Goal: Task Accomplishment & Management: Manage account settings

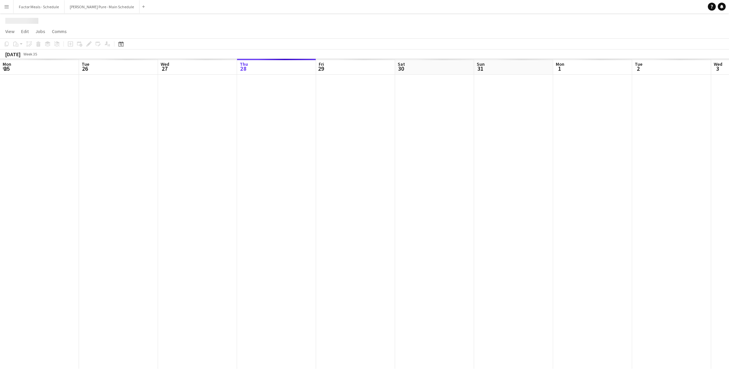
scroll to position [0, 158]
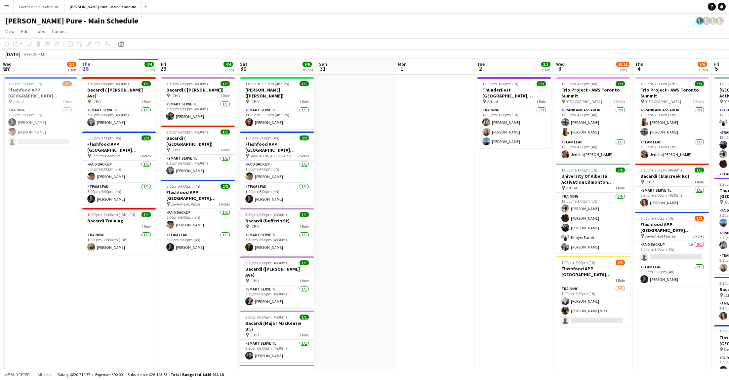
click at [44, 14] on div "[PERSON_NAME] Pure - Main Schedule" at bounding box center [364, 19] width 729 height 13
click at [40, 5] on button "Factor Meals - Schedule Close" at bounding box center [39, 6] width 51 height 13
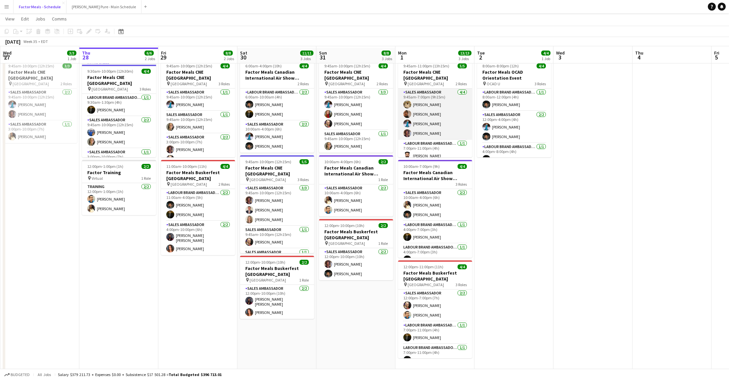
scroll to position [20, 0]
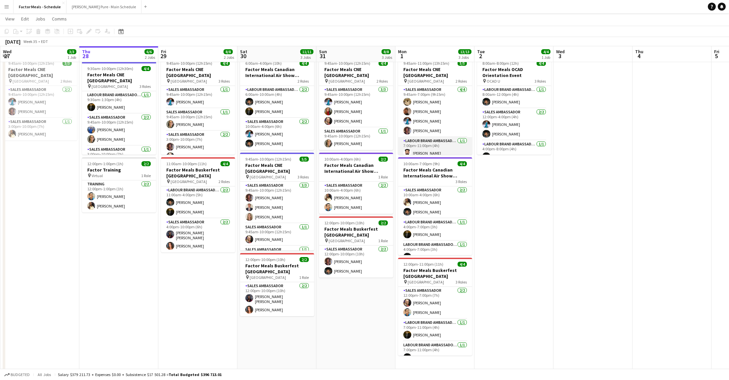
click at [444, 138] on app-card-role "Labour Brand Ambassadors [DATE] 7:00pm-11:00pm (4h) [PERSON_NAME]" at bounding box center [435, 148] width 74 height 22
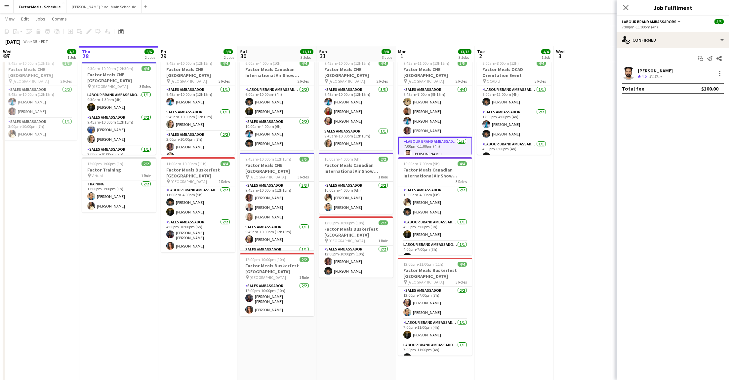
click at [536, 196] on app-date-cell "8:00am-8:00pm (12h) 4/4 Factor Meals OCAD Orientation Event pin OCAD U 3 Roles …" at bounding box center [514, 371] width 79 height 634
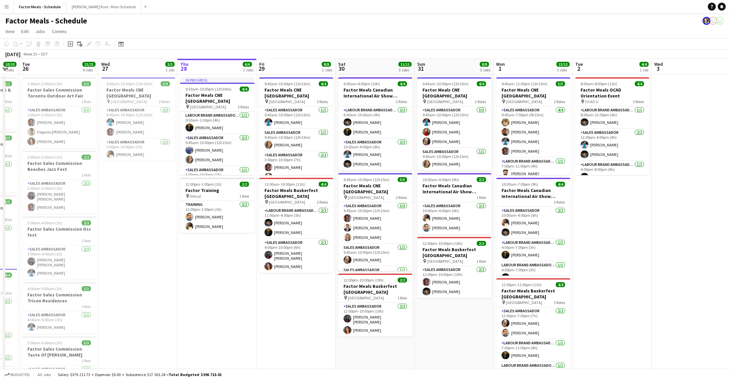
scroll to position [0, 219]
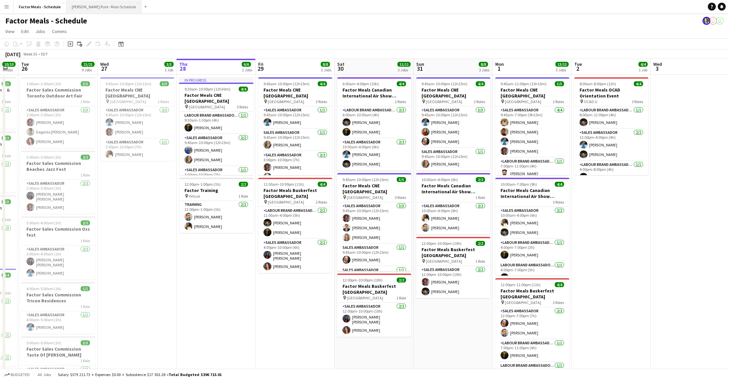
click at [86, 4] on button "[PERSON_NAME] Pure - Main Schedule Close" at bounding box center [103, 6] width 75 height 13
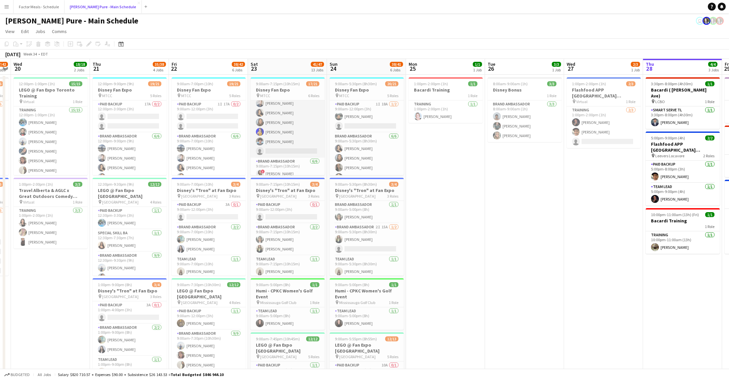
scroll to position [66, 0]
click at [290, 147] on app-card-role "Brand Ambassador 4I 22A [DATE] 9:00am-7:15pm (10h15m) [PERSON_NAME] [PERSON_NAM…" at bounding box center [288, 124] width 74 height 70
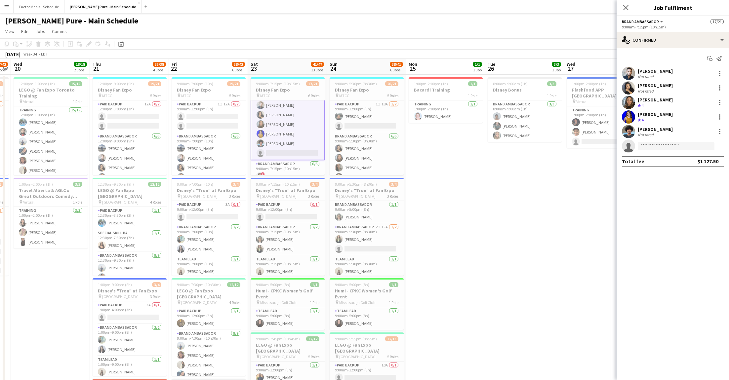
scroll to position [67, 0]
click at [657, 149] on input at bounding box center [676, 146] width 77 height 8
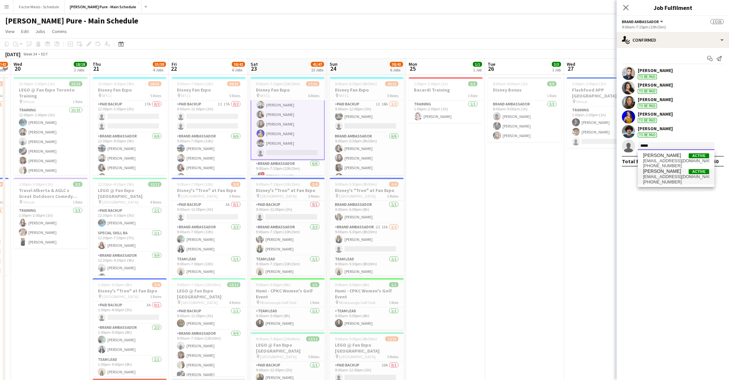
type input "*****"
click at [667, 180] on span "[PHONE_NUMBER]" at bounding box center [676, 182] width 66 height 5
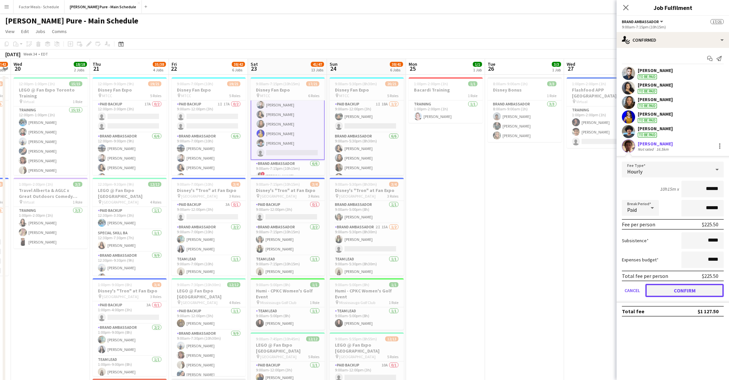
click at [699, 291] on button "Confirm" at bounding box center [685, 290] width 78 height 13
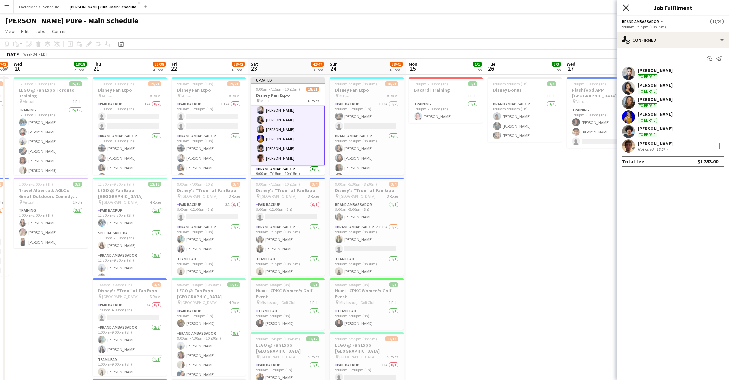
click at [625, 8] on icon "Close pop-in" at bounding box center [626, 7] width 6 height 6
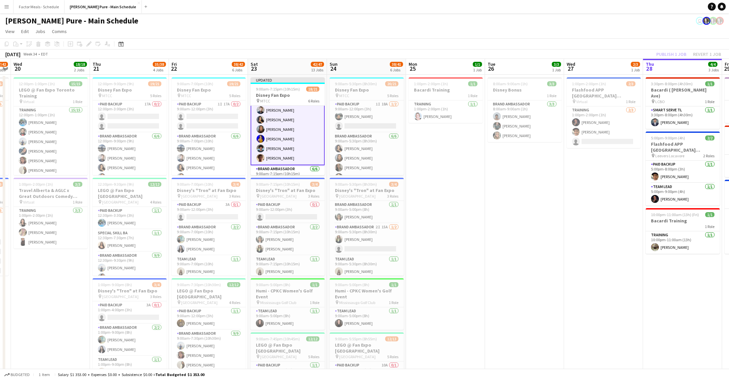
click at [668, 53] on div "Publish 1 job Revert 1 job" at bounding box center [689, 54] width 81 height 9
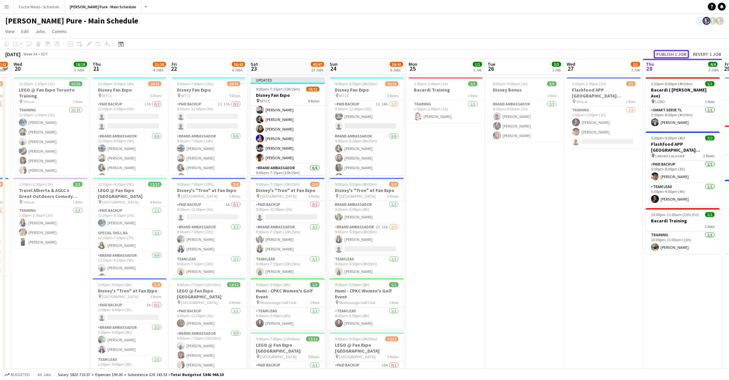
click at [668, 53] on button "Publish 1 job" at bounding box center [671, 54] width 35 height 9
